Goal: Information Seeking & Learning: Learn about a topic

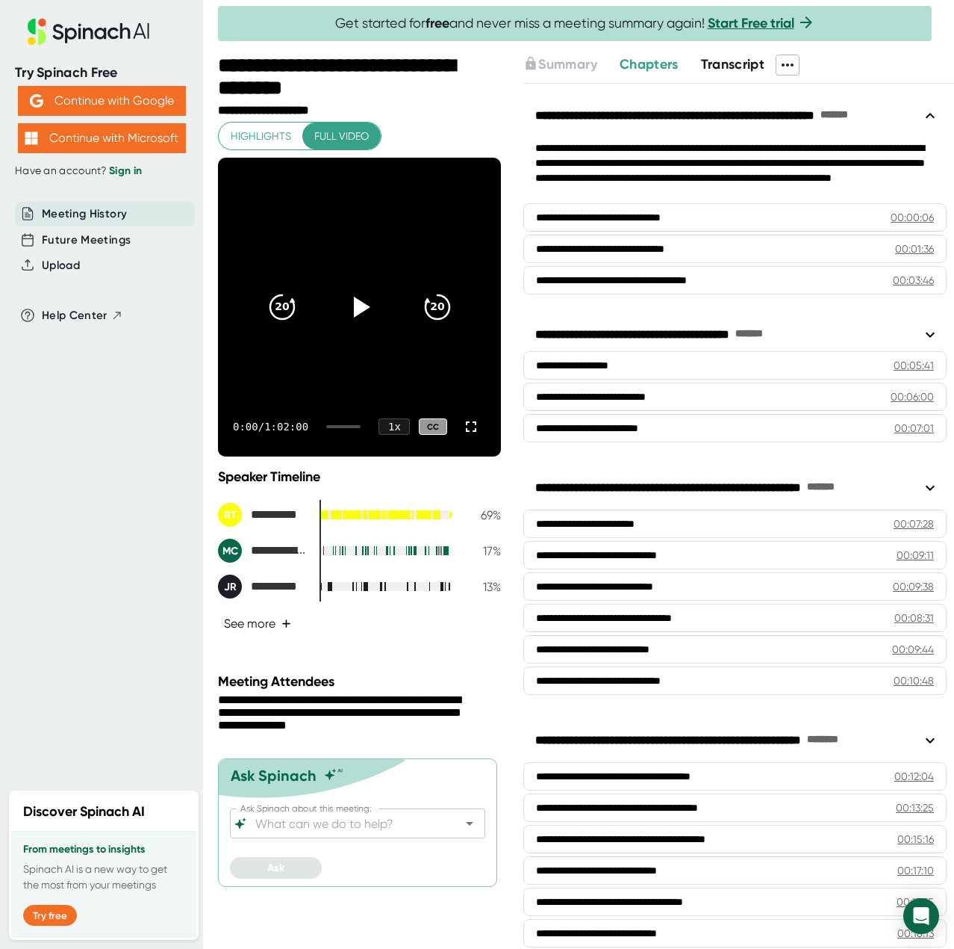
click at [264, 615] on button "See more +" at bounding box center [257, 623] width 79 height 26
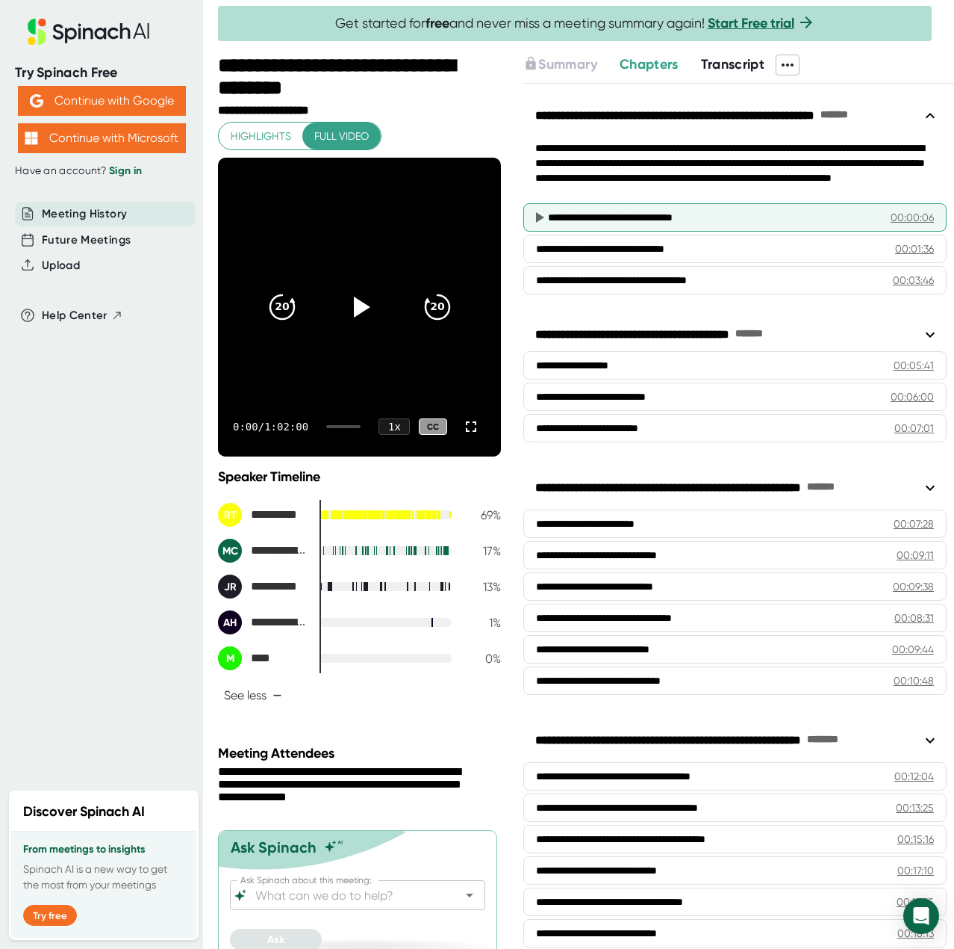
click at [595, 212] on div "**********" at bounding box center [715, 217] width 335 height 15
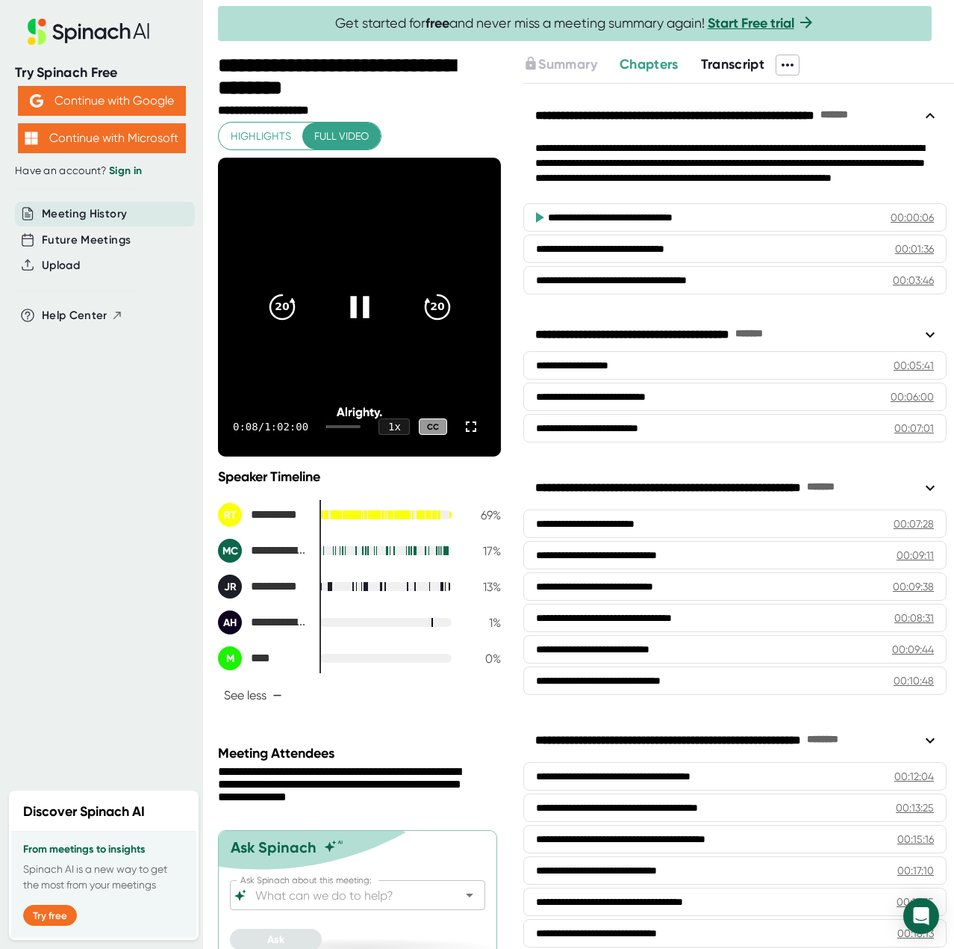
click at [350, 315] on icon at bounding box center [359, 307] width 19 height 22
